Goal: Task Accomplishment & Management: Use online tool/utility

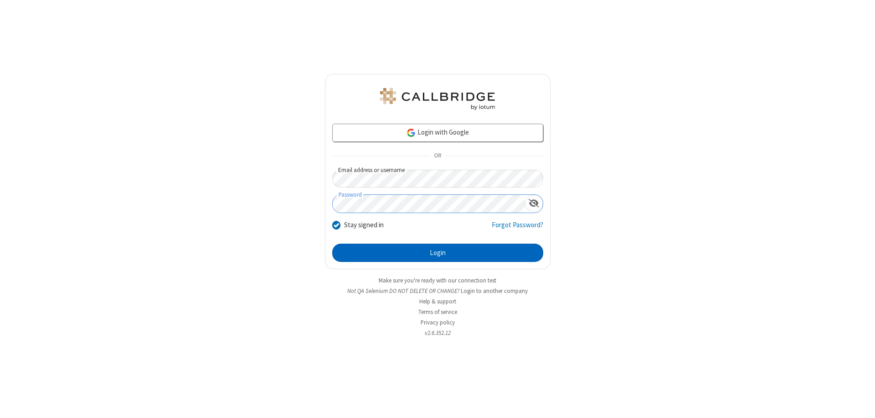
click at [438, 253] on button "Login" at bounding box center [437, 252] width 211 height 18
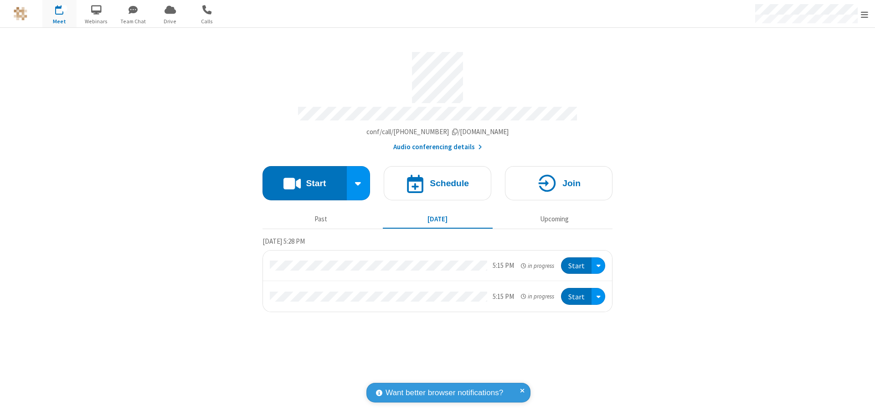
click at [865, 14] on span "Open menu" at bounding box center [864, 14] width 7 height 9
click at [59, 14] on span "button" at bounding box center [59, 10] width 34 height 16
click at [438, 179] on h4 "Schedule" at bounding box center [449, 183] width 39 height 9
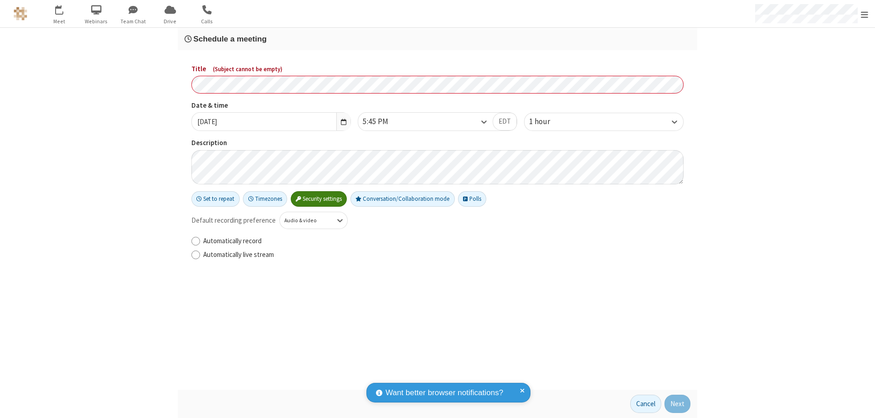
click at [438, 39] on h3 "Schedule a meeting" at bounding box center [438, 39] width 506 height 9
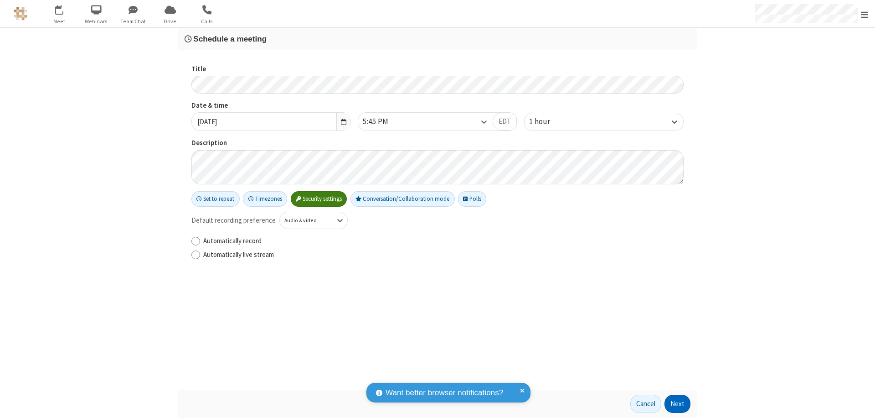
click at [678, 404] on button "Next" at bounding box center [678, 403] width 26 height 18
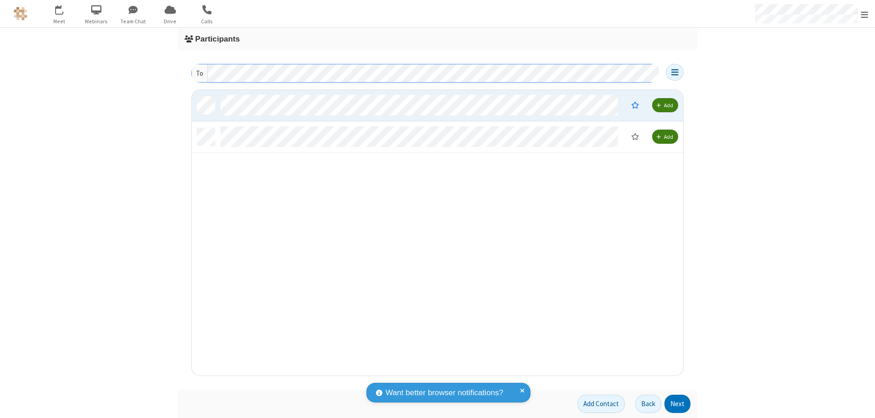
scroll to position [279, 485]
click at [678, 404] on button "Next" at bounding box center [678, 403] width 26 height 18
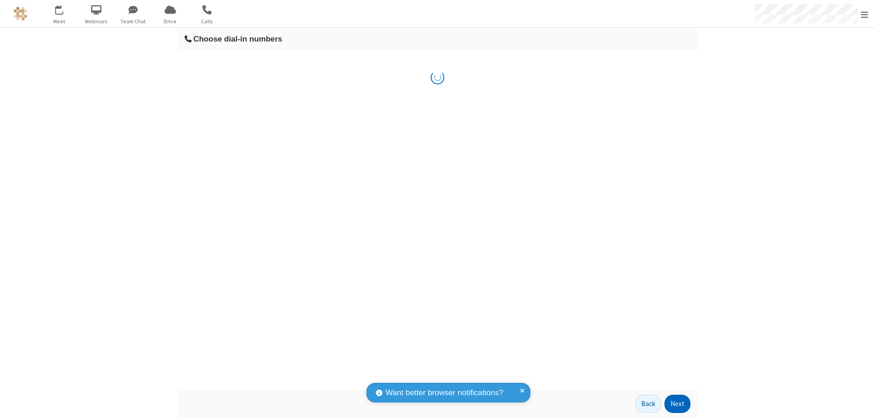
click at [678, 404] on button "Next" at bounding box center [678, 403] width 26 height 18
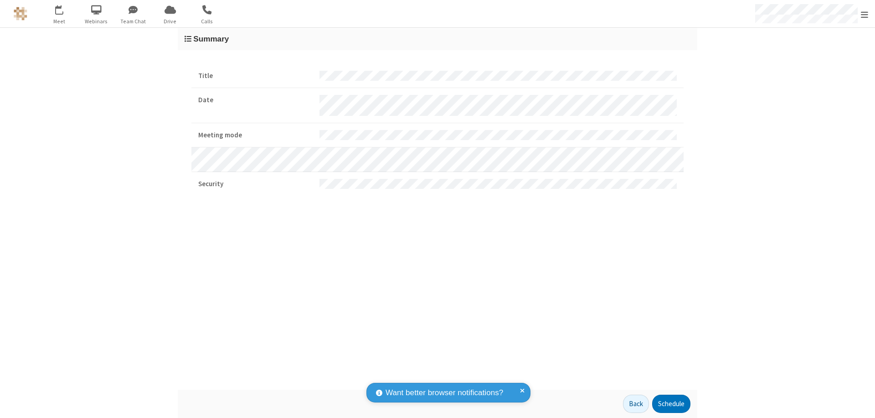
click at [671, 404] on button "Schedule" at bounding box center [671, 403] width 38 height 18
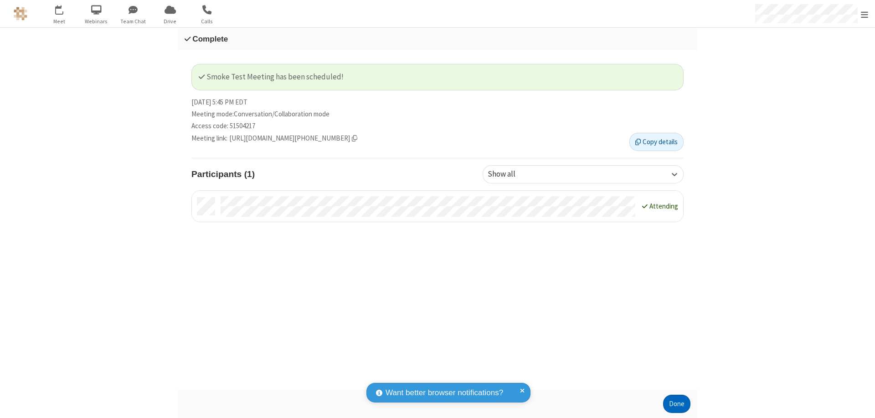
click at [677, 404] on button "Done" at bounding box center [676, 403] width 27 height 18
